Goal: Information Seeking & Learning: Learn about a topic

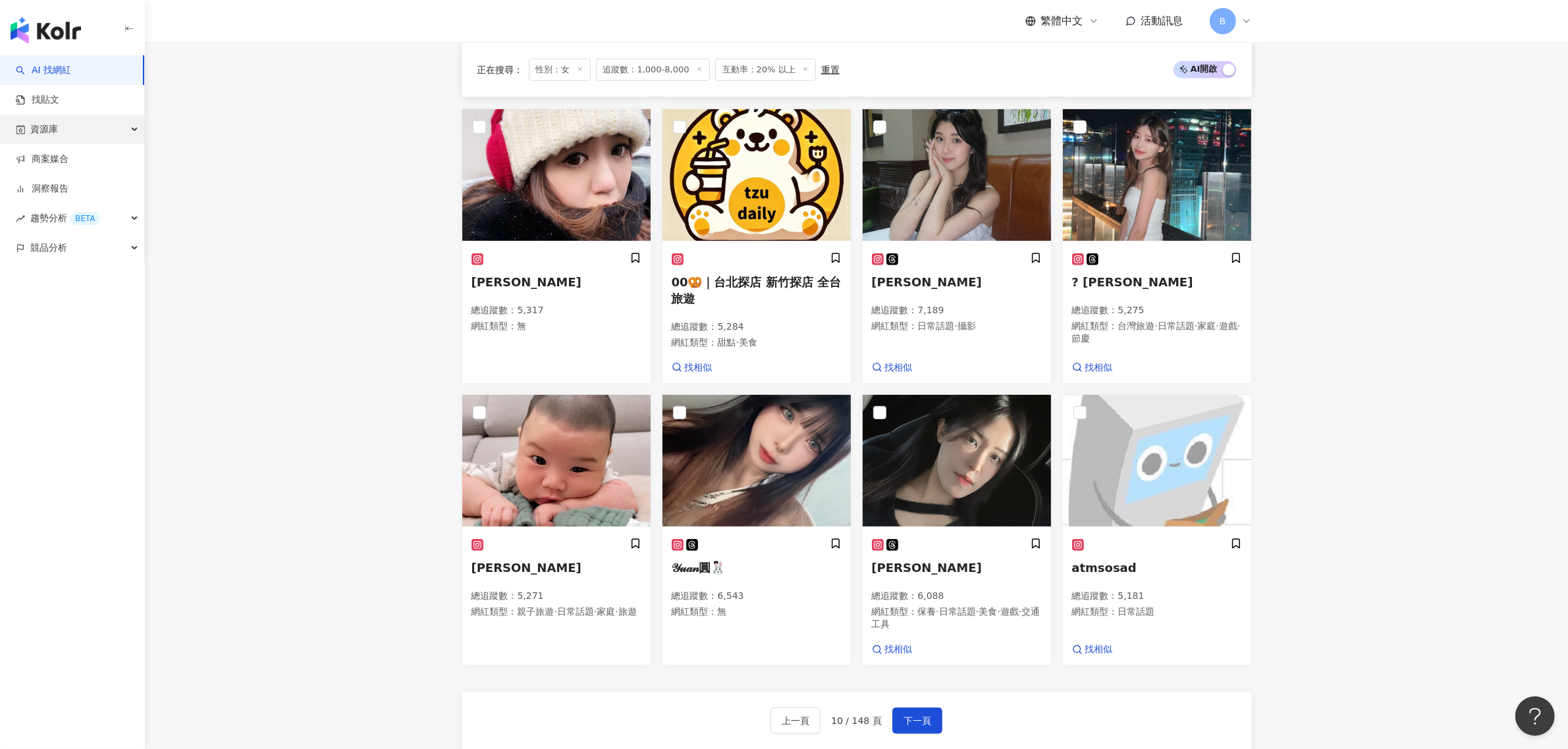
click at [117, 125] on div "資源庫" at bounding box center [72, 129] width 144 height 29
click at [69, 183] on link "網紅收藏" at bounding box center [49, 189] width 37 height 13
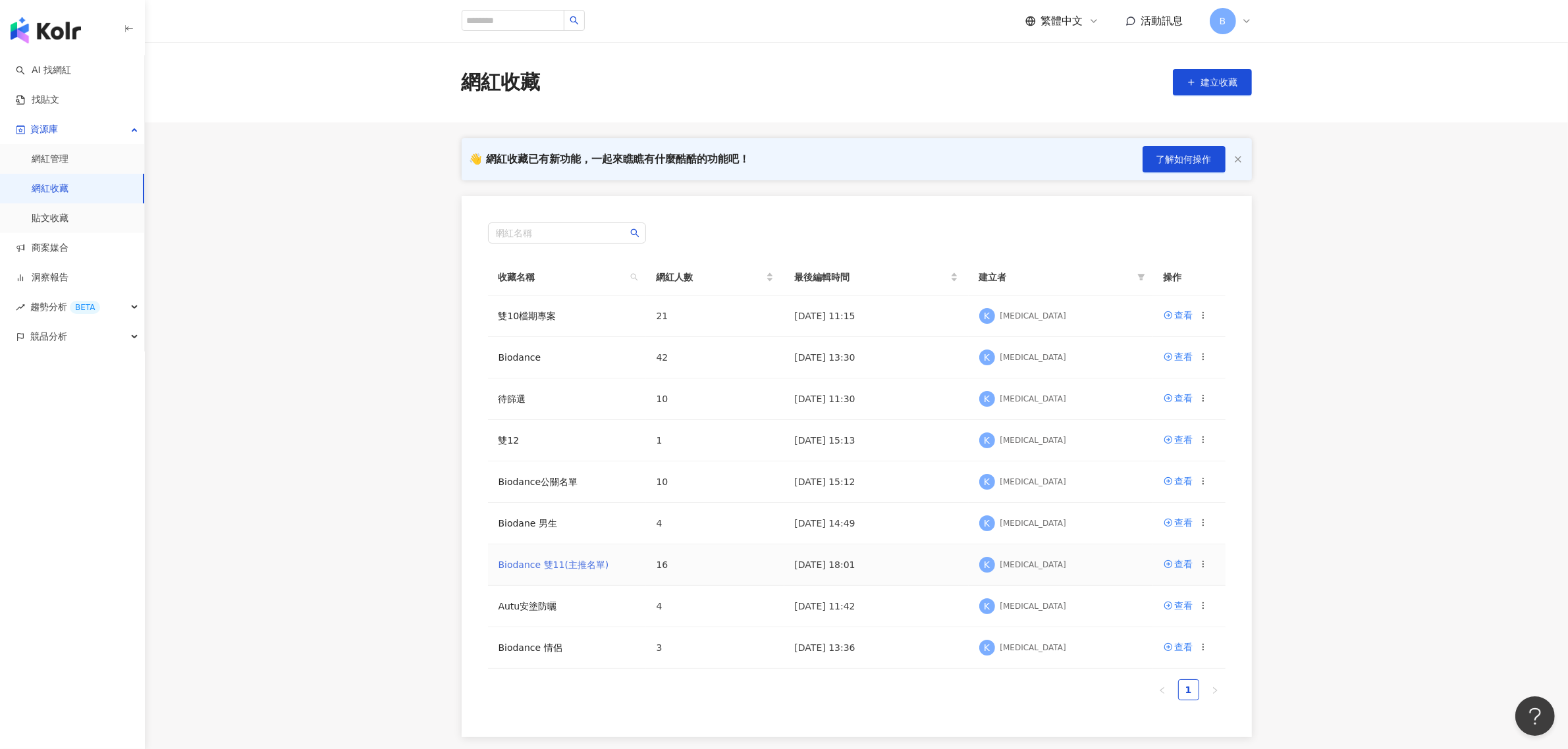
click at [573, 569] on link "Biodance 雙11(主推名單)" at bounding box center [554, 565] width 110 height 11
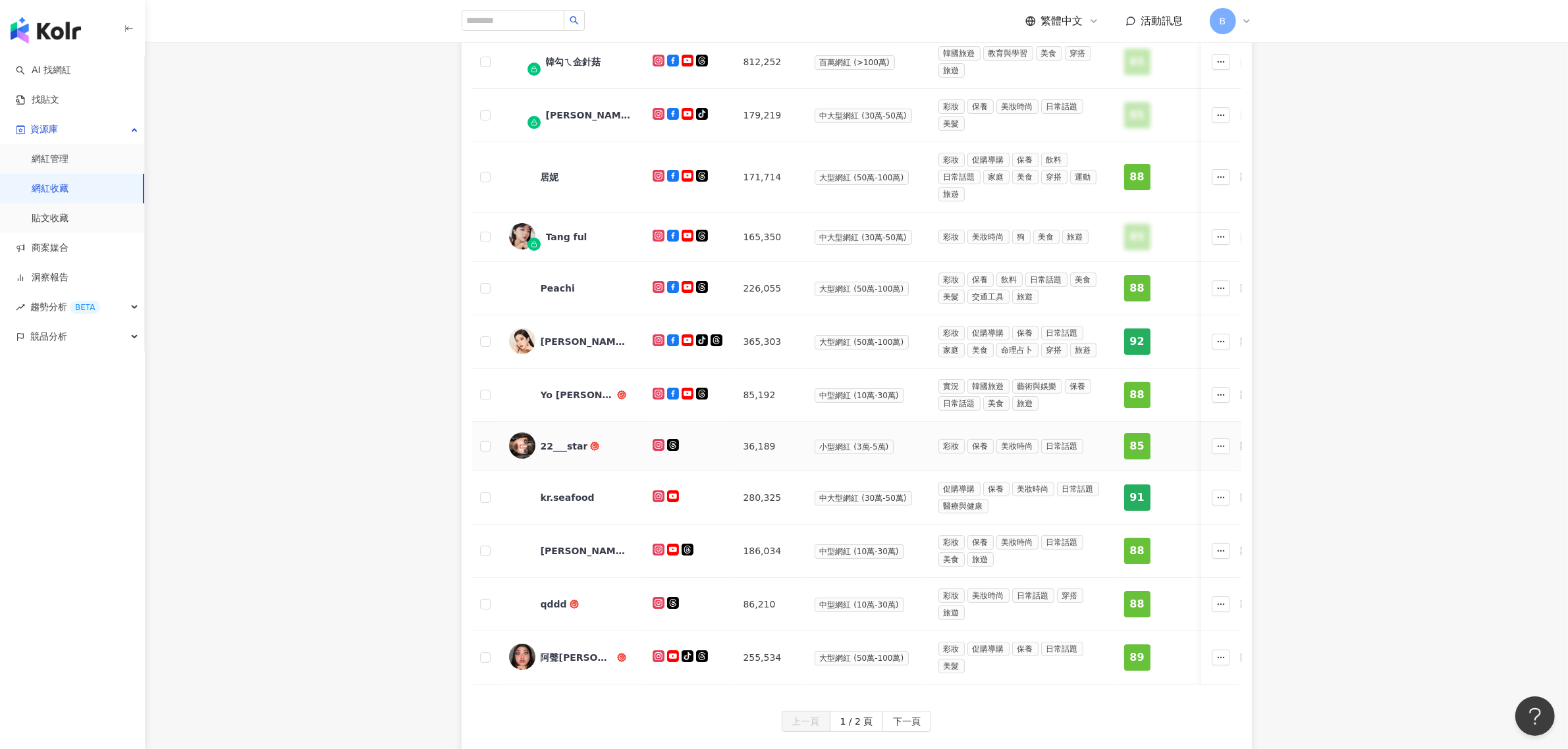
scroll to position [330, 0]
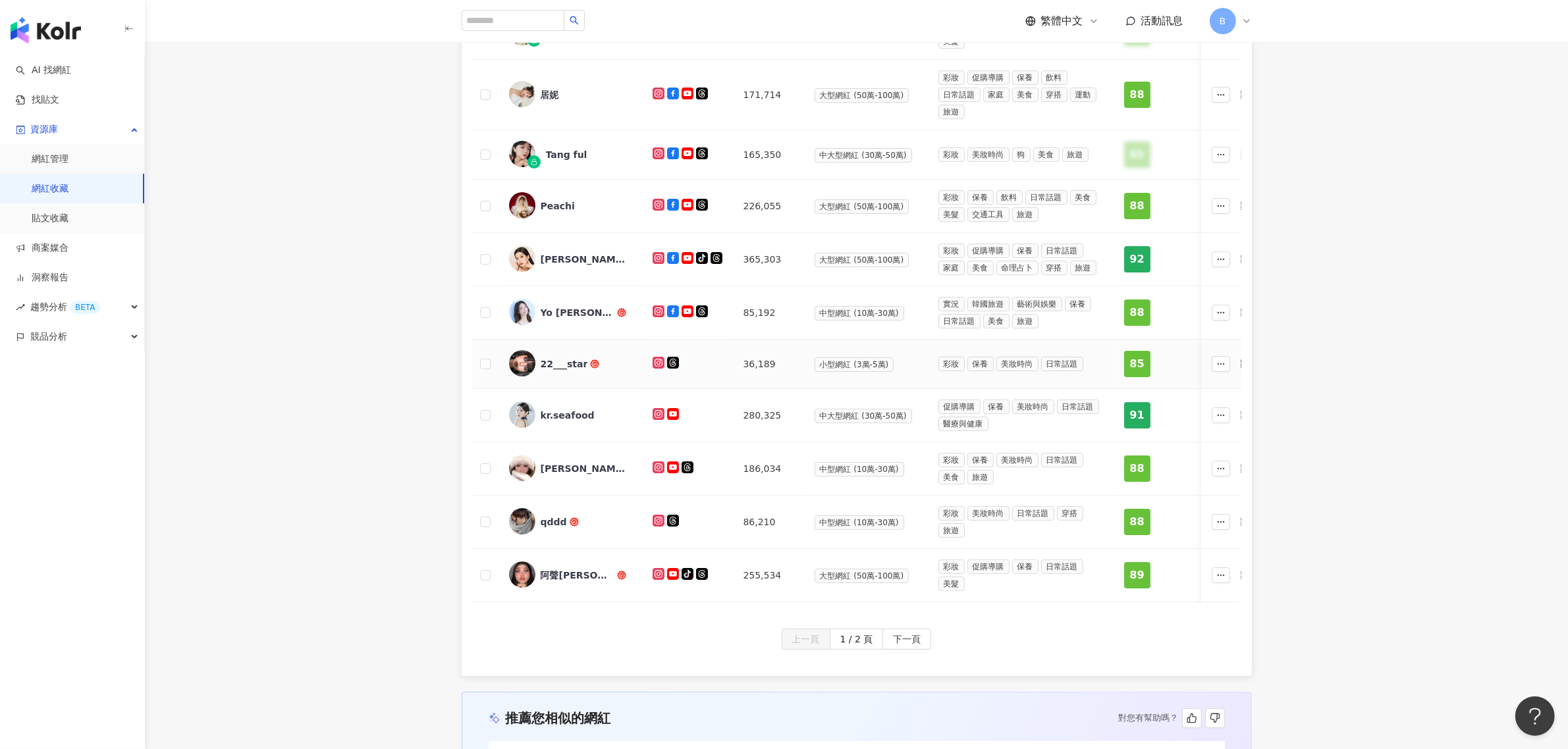
click at [567, 367] on div "22___star" at bounding box center [564, 363] width 47 height 13
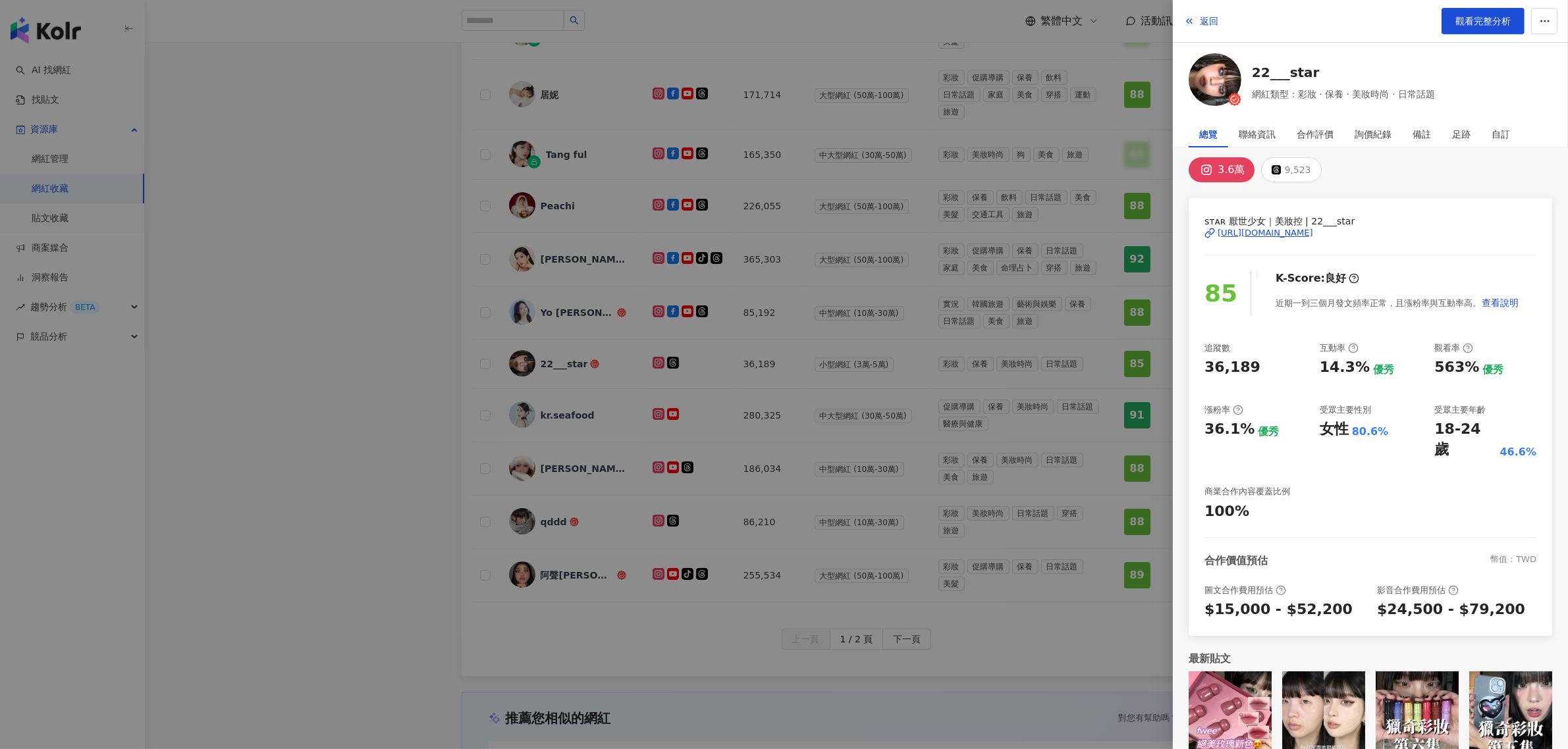
click at [745, 494] on div at bounding box center [784, 374] width 1568 height 749
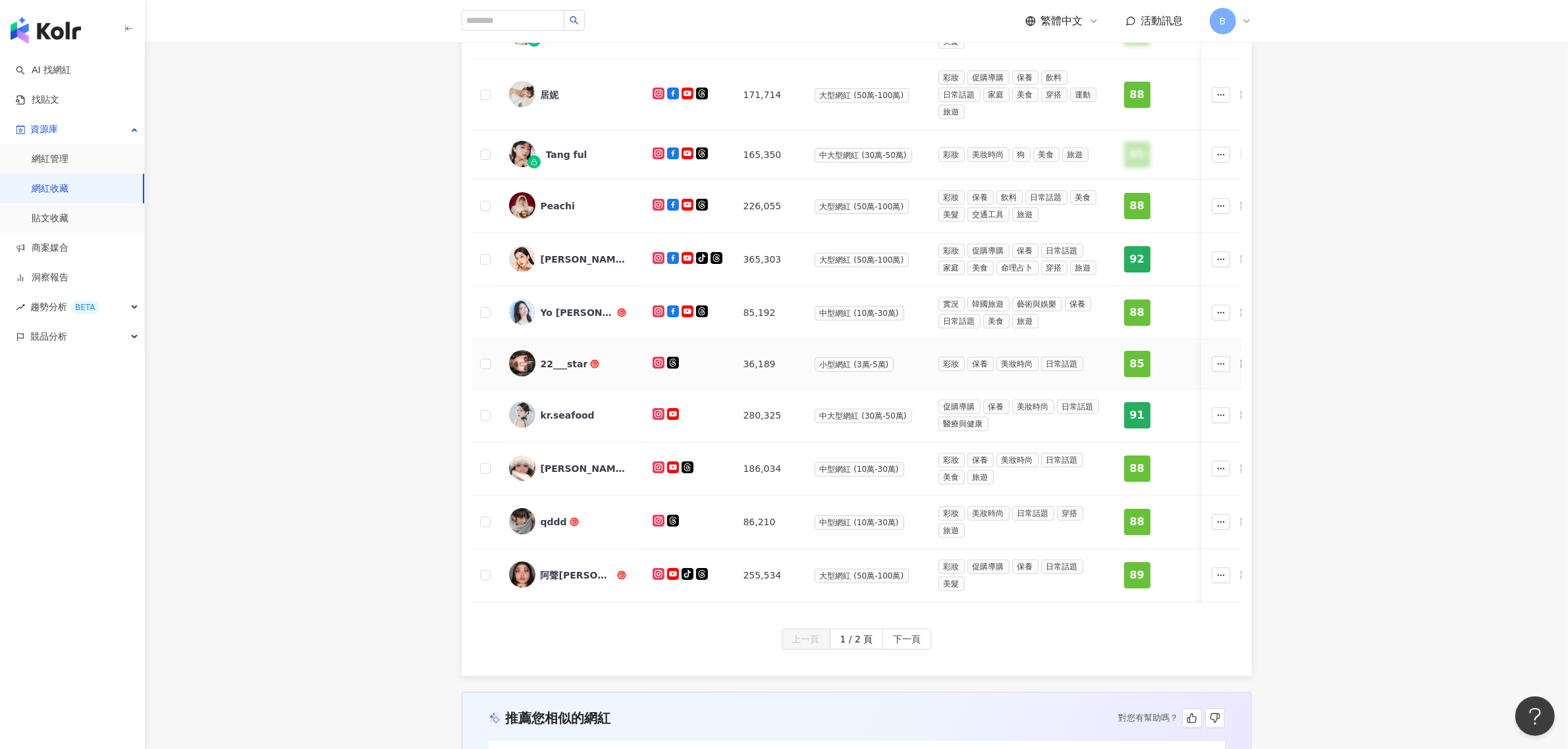
click at [575, 370] on div "22___star" at bounding box center [564, 363] width 47 height 13
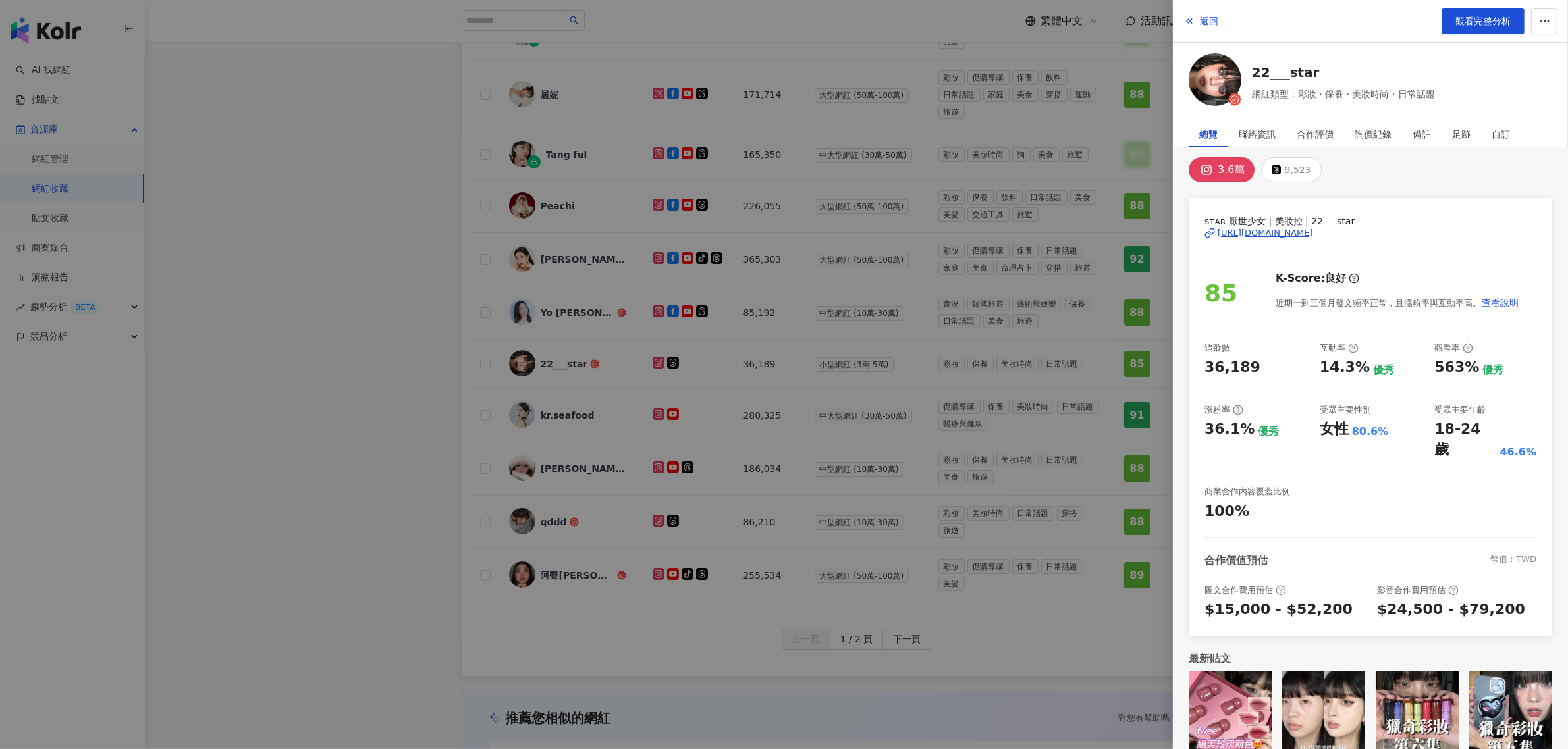
scroll to position [0, 0]
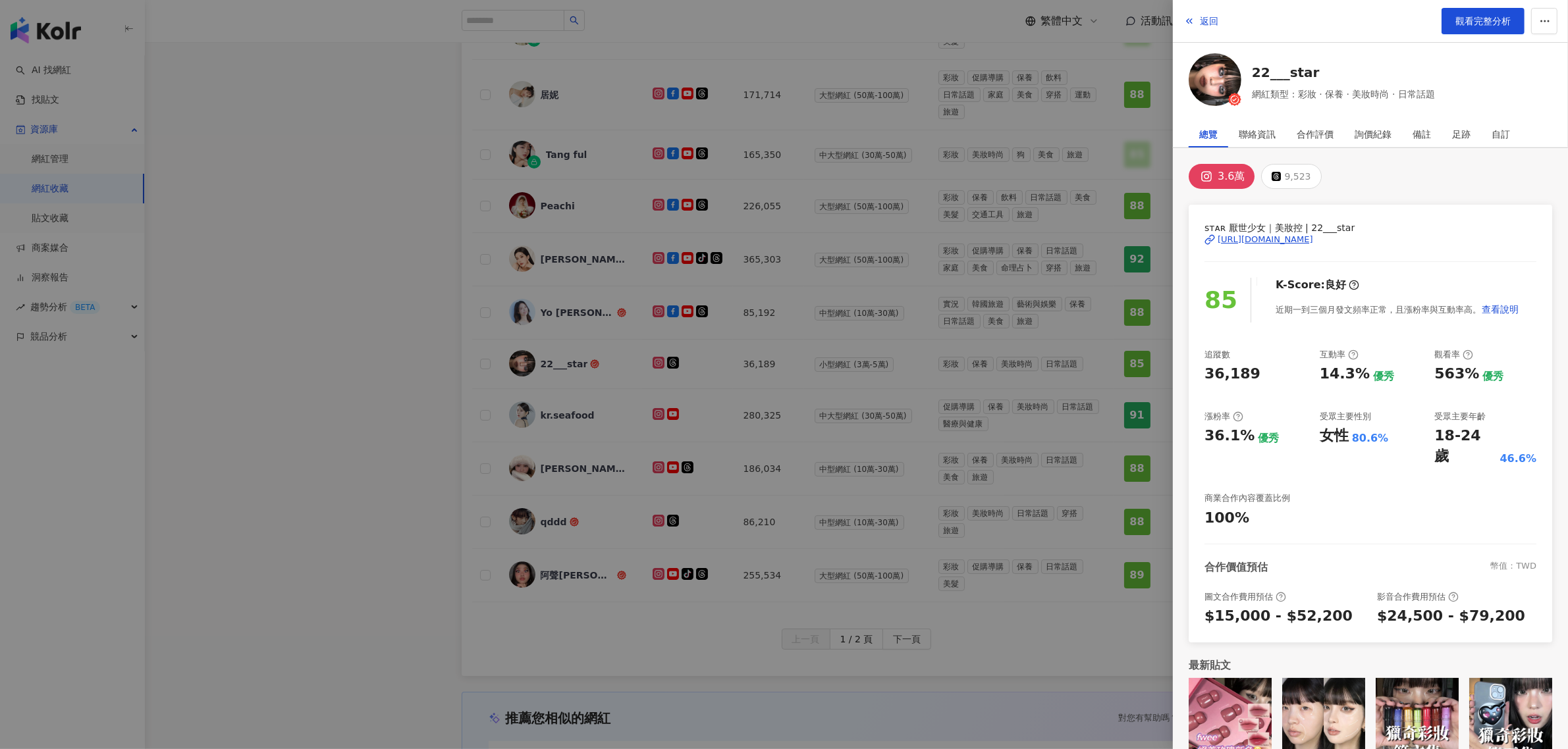
click at [567, 398] on div at bounding box center [784, 374] width 1568 height 749
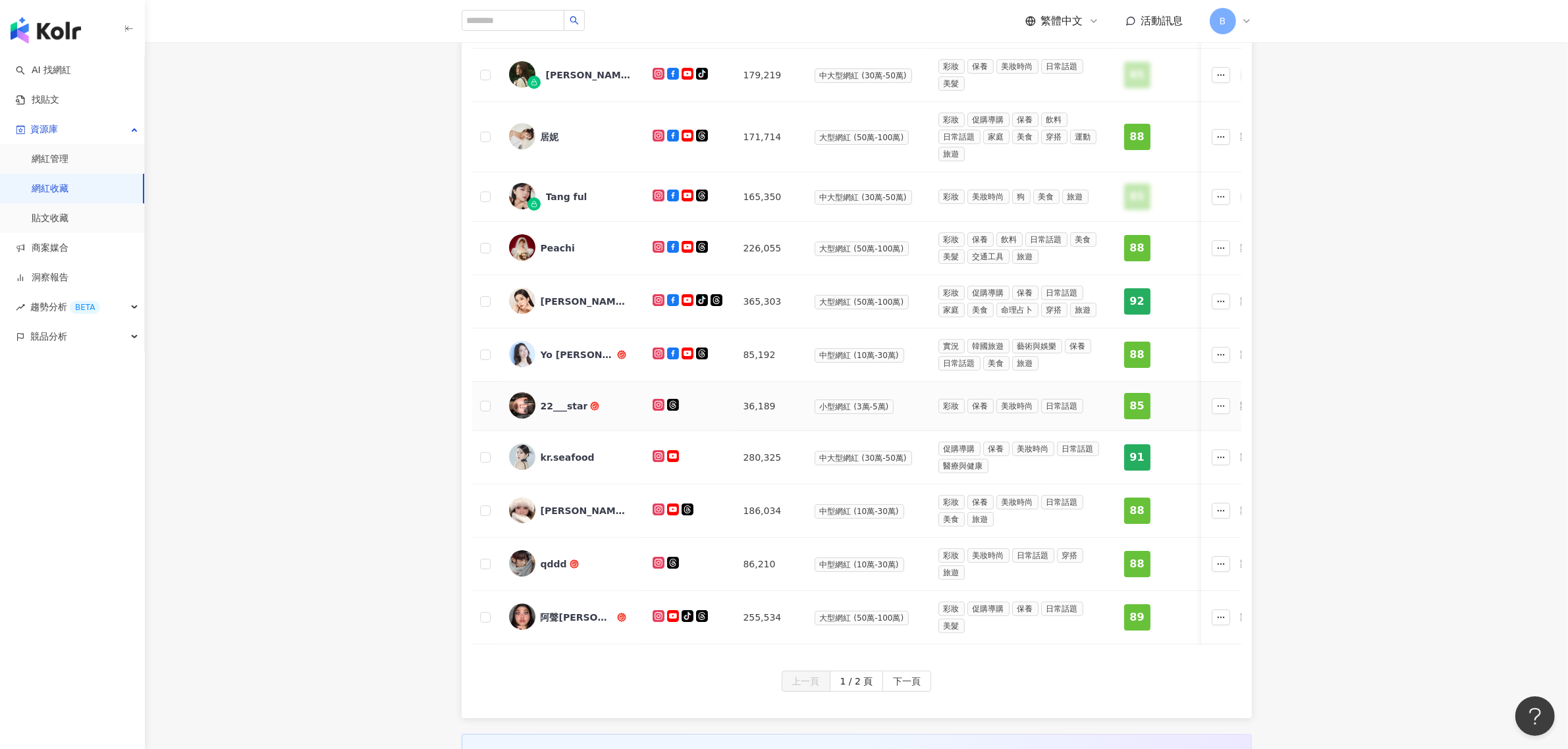
scroll to position [247, 0]
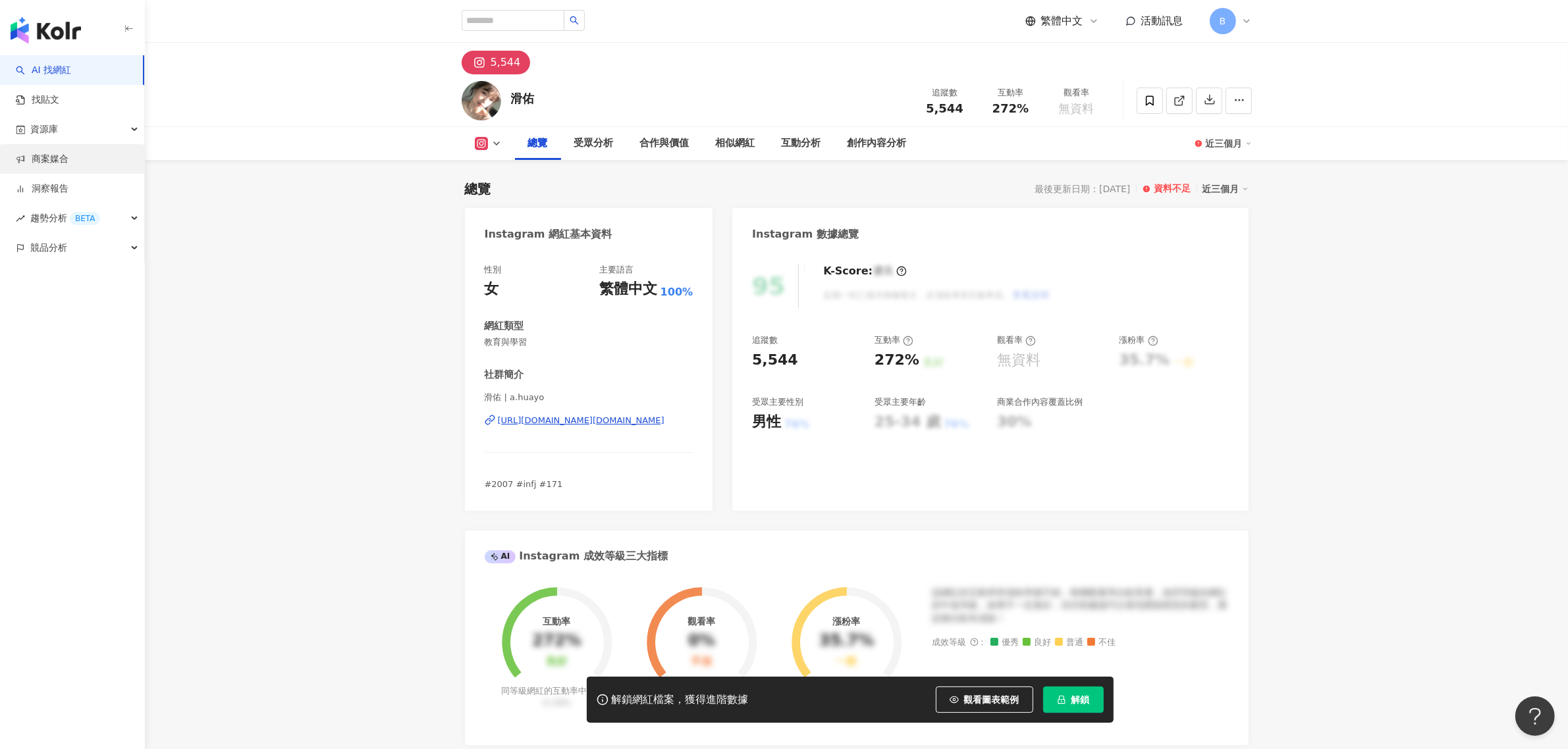
click at [69, 155] on link "商案媒合" at bounding box center [42, 159] width 53 height 13
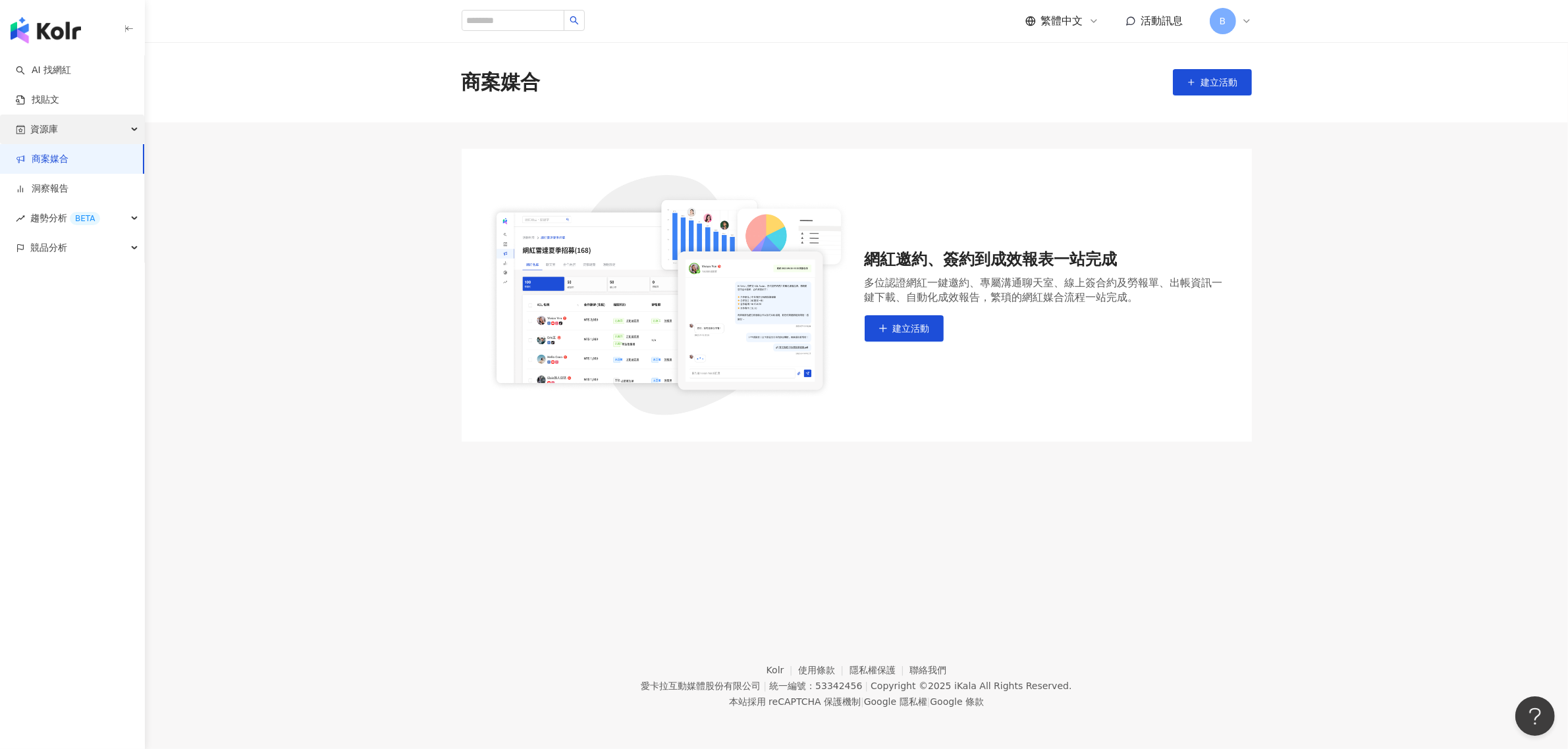
click at [101, 133] on div "資源庫" at bounding box center [72, 129] width 144 height 29
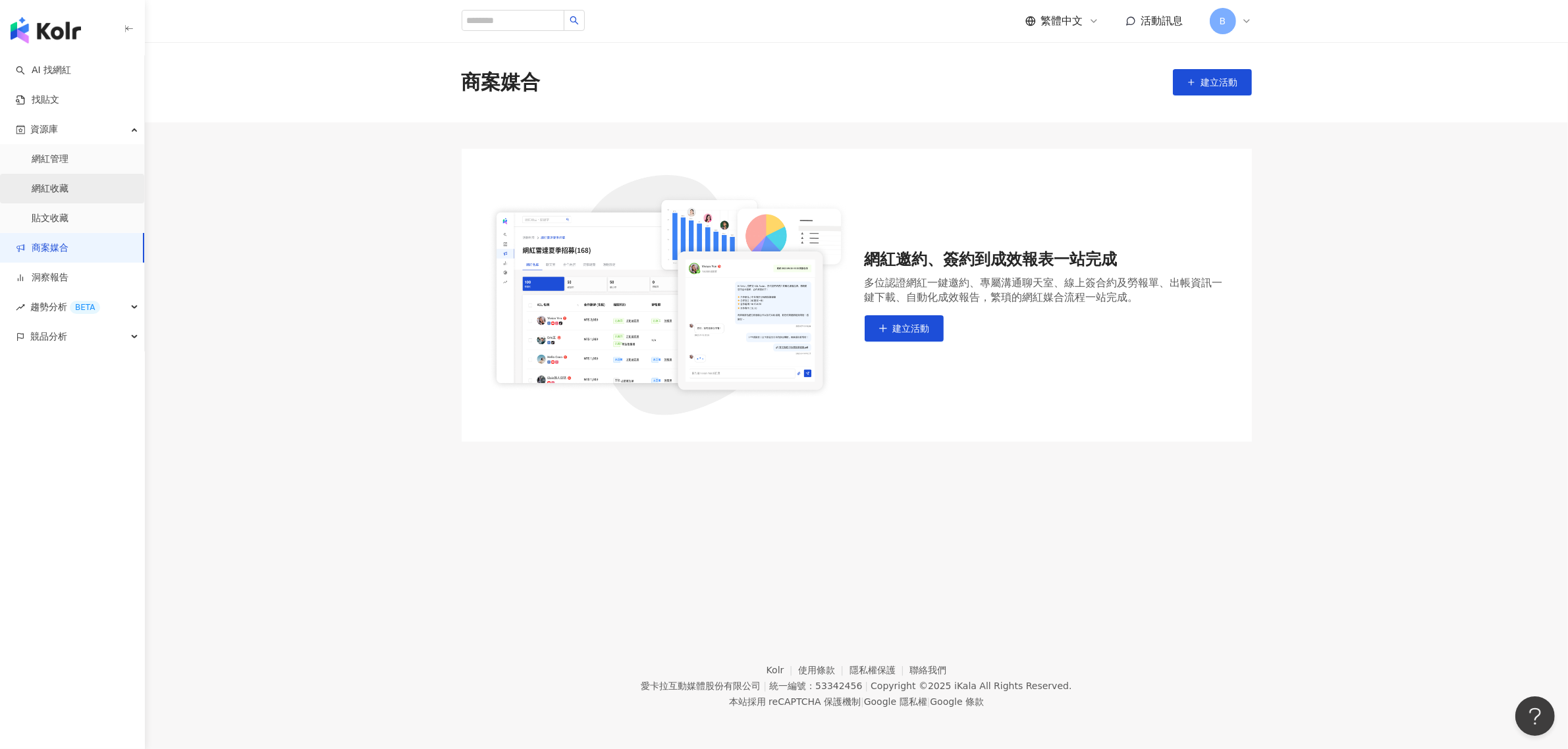
click at [69, 190] on link "網紅收藏" at bounding box center [49, 189] width 37 height 13
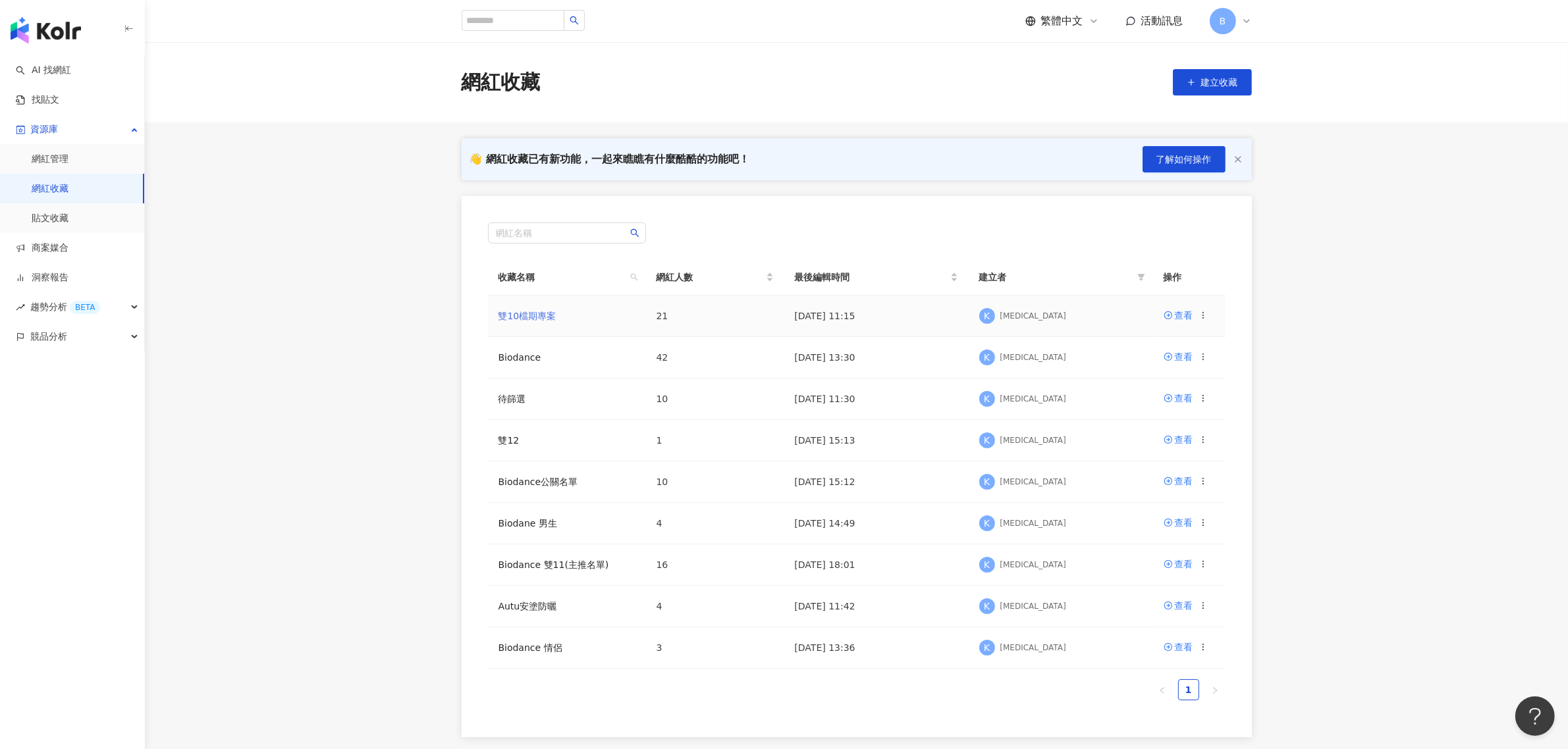
click at [517, 311] on link "雙10檔期專案" at bounding box center [527, 316] width 58 height 11
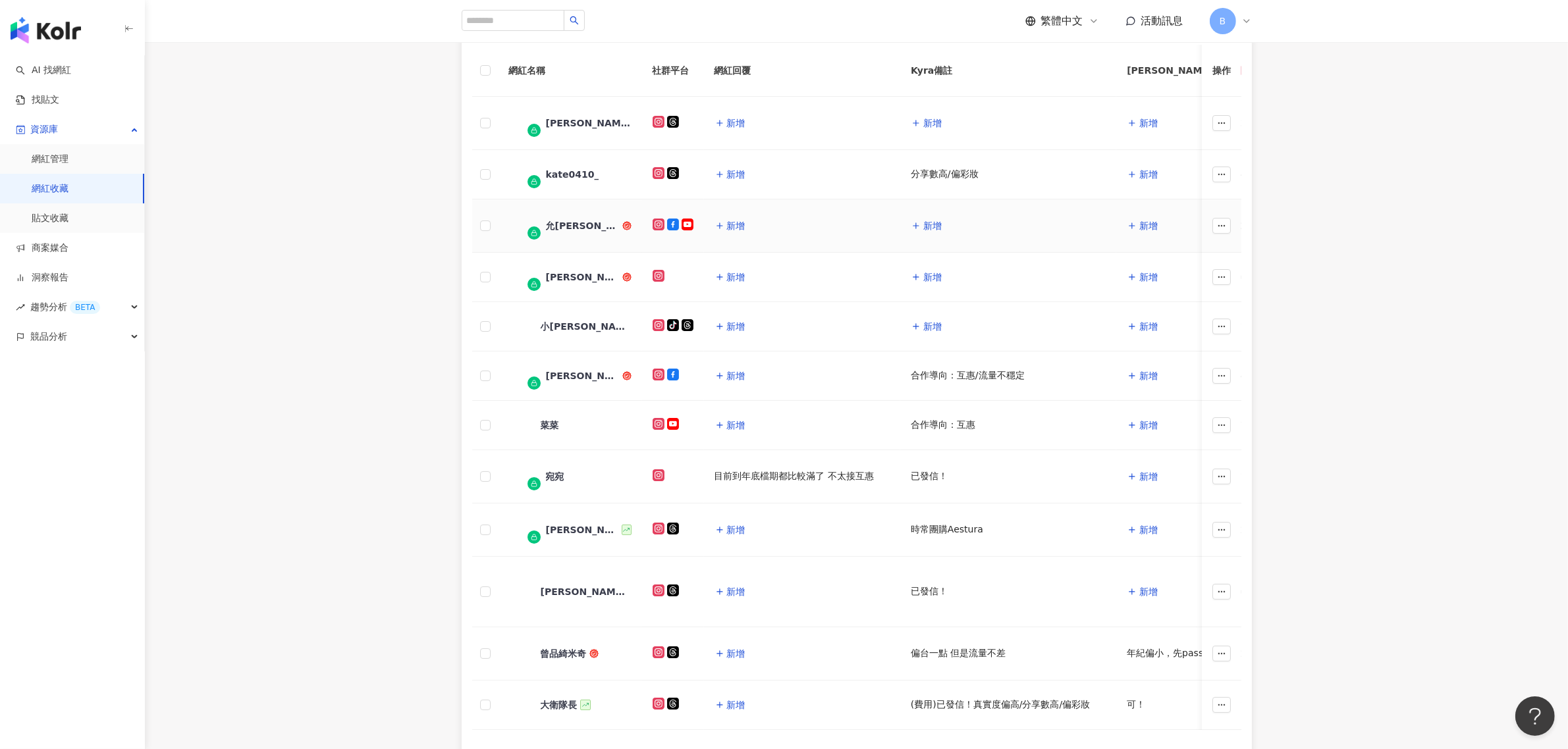
scroll to position [247, 0]
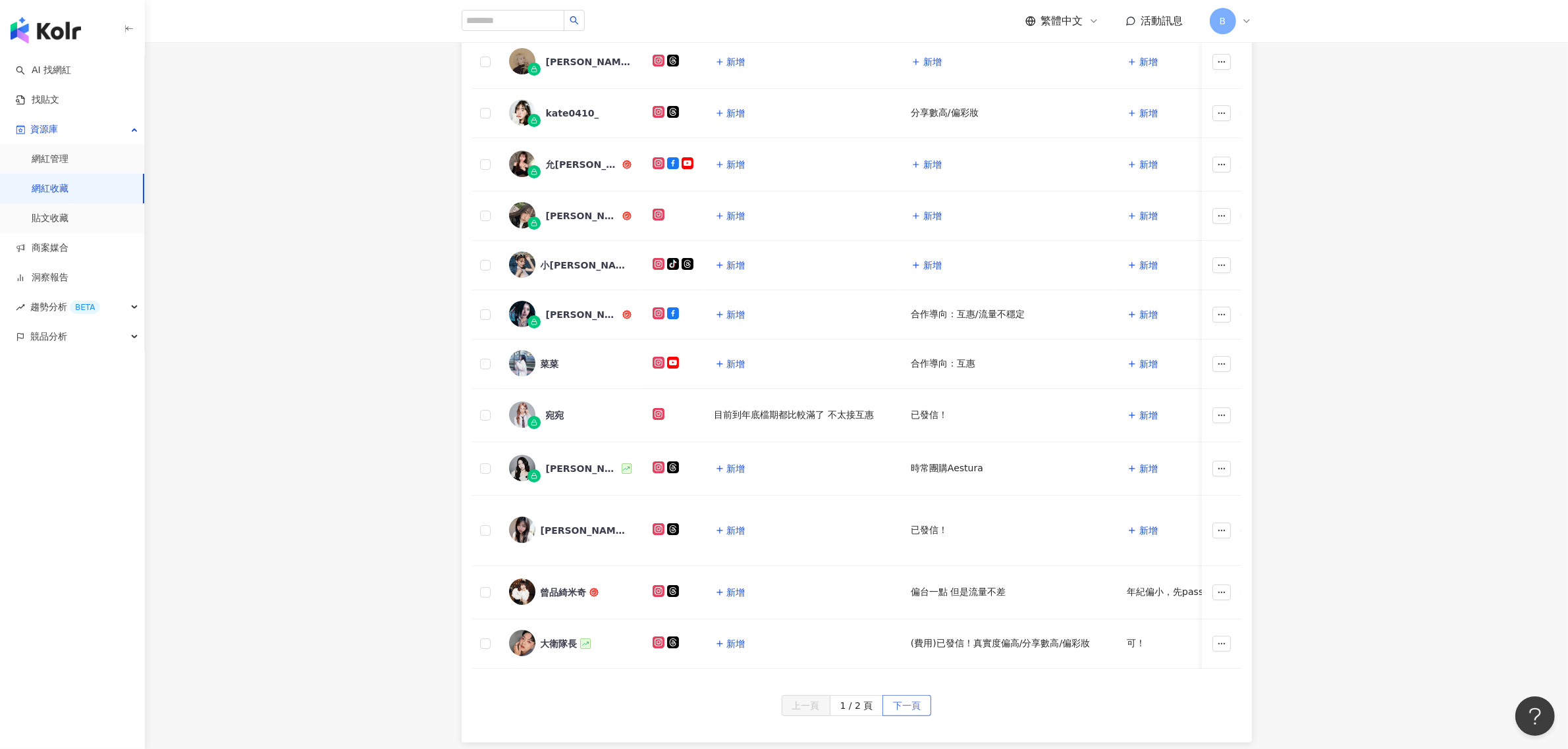
click at [897, 717] on span "下一頁" at bounding box center [906, 706] width 28 height 21
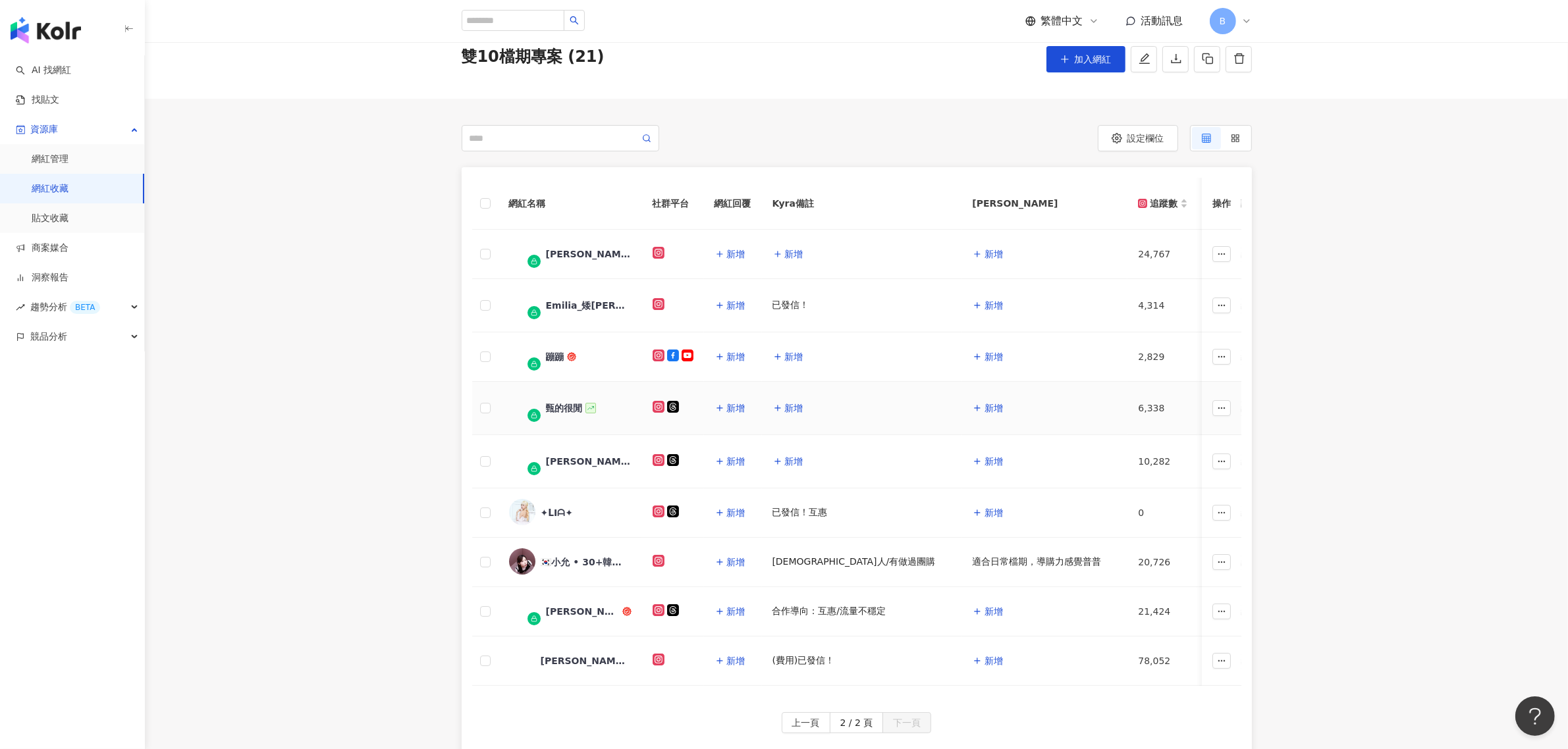
scroll to position [82, 0]
